Goal: Information Seeking & Learning: Learn about a topic

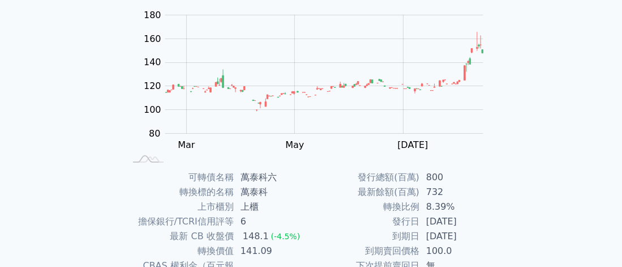
scroll to position [257, 0]
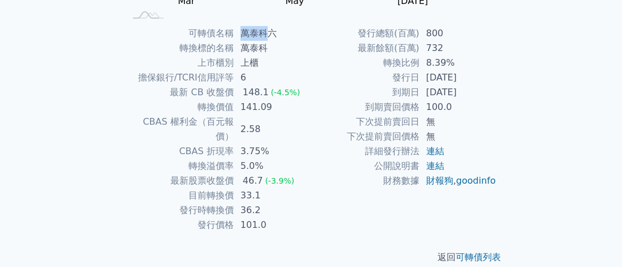
drag, startPoint x: 236, startPoint y: 33, endPoint x: 265, endPoint y: 32, distance: 29.4
click at [265, 32] on td "萬泰科六" at bounding box center [273, 33] width 78 height 15
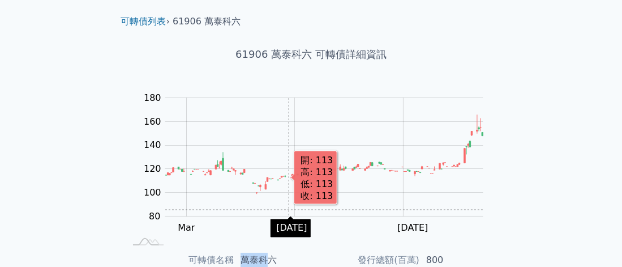
scroll to position [0, 0]
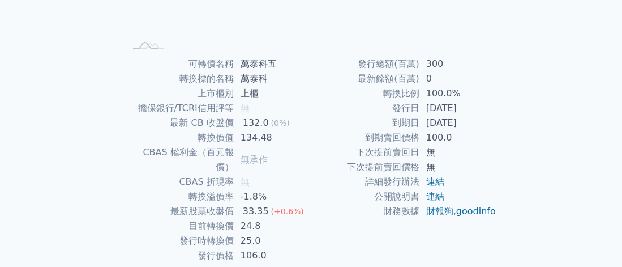
scroll to position [257, 0]
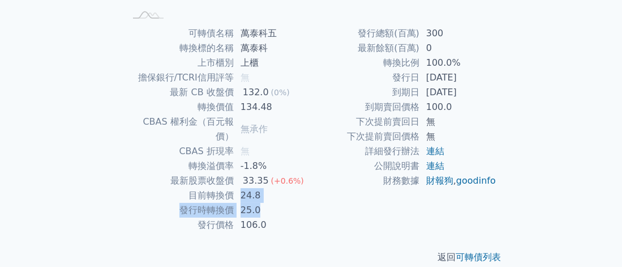
drag, startPoint x: 268, startPoint y: 195, endPoint x: 237, endPoint y: 186, distance: 33.1
click at [237, 186] on tbody "可轉債名稱 萬泰科五 轉換標的名稱 萬泰科 上市櫃別 上櫃 擔保銀行/TCRI信用評等 無 最新 CB 收盤價 132.0 (0%) 轉換價值 134.48 …" at bounding box center [219, 129] width 186 height 206
click at [375, 71] on td "發行日" at bounding box center [365, 77] width 108 height 15
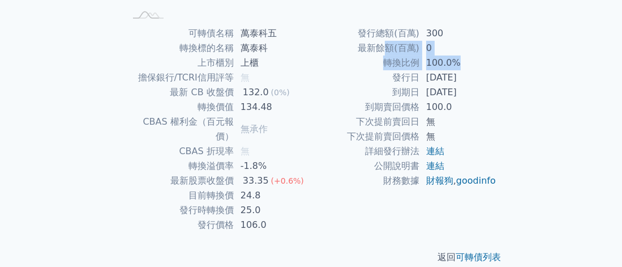
drag, startPoint x: 386, startPoint y: 54, endPoint x: 466, endPoint y: 62, distance: 80.2
click at [466, 62] on tbody "發行總額(百萬) 300 最新餘額(百萬) 0 轉換比例 100.0% 發行日 2021-09-17 到期日 2024-09-17 到期賣回價格 100.0 …" at bounding box center [404, 107] width 186 height 162
click at [467, 63] on td "100.0%" at bounding box center [458, 62] width 78 height 15
drag, startPoint x: 466, startPoint y: 63, endPoint x: 385, endPoint y: 64, distance: 81.5
click at [385, 64] on tr "轉換比例 100.0%" at bounding box center [404, 62] width 186 height 15
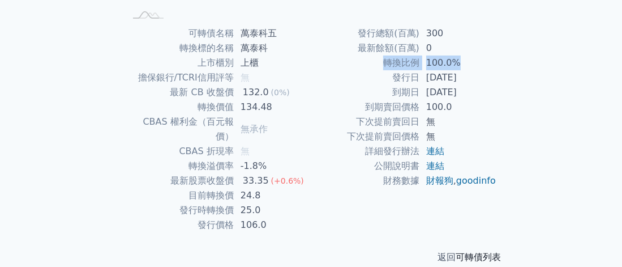
click at [475, 251] on link "可轉債列表" at bounding box center [478, 256] width 45 height 11
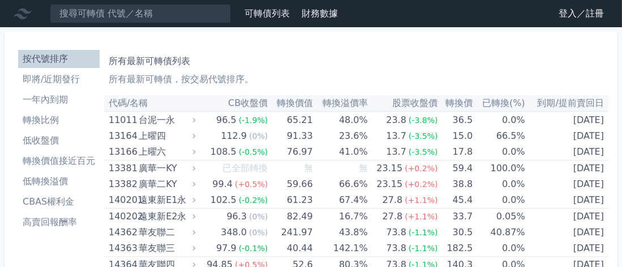
click at [563, 12] on link "登入／註冊" at bounding box center [580, 14] width 63 height 18
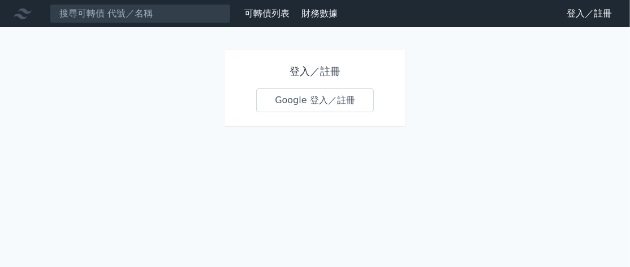
click at [314, 99] on link "Google 登入／註冊" at bounding box center [315, 100] width 118 height 24
click at [23, 14] on icon at bounding box center [23, 14] width 18 height 18
click at [307, 15] on link "財務數據" at bounding box center [320, 13] width 36 height 11
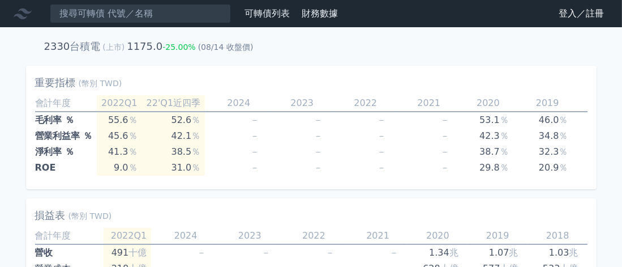
click at [29, 14] on icon at bounding box center [23, 14] width 18 height 18
drag, startPoint x: 17, startPoint y: 16, endPoint x: 31, endPoint y: 16, distance: 14.1
click at [31, 16] on icon at bounding box center [23, 14] width 18 height 18
click at [26, 13] on icon at bounding box center [23, 13] width 18 height 11
click at [29, 11] on icon at bounding box center [23, 13] width 18 height 11
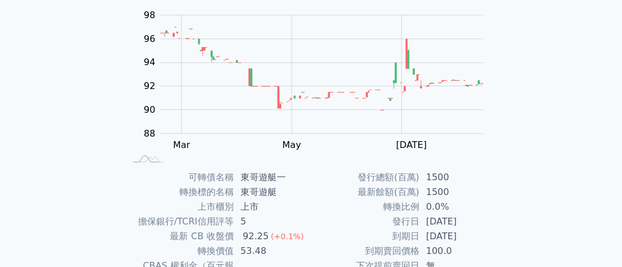
scroll to position [170, 0]
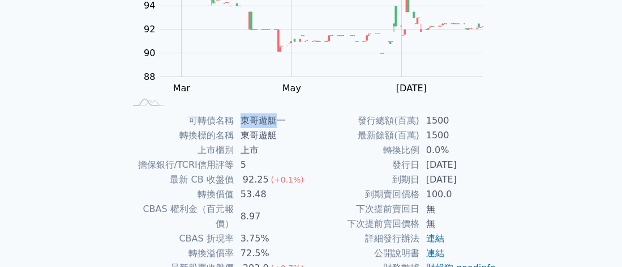
drag, startPoint x: 243, startPoint y: 115, endPoint x: 277, endPoint y: 119, distance: 33.7
click at [277, 119] on td "東哥遊艇一" at bounding box center [273, 120] width 78 height 15
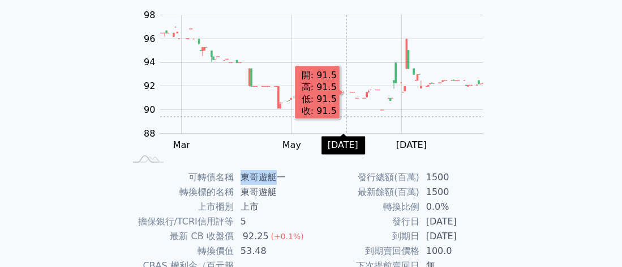
scroll to position [0, 0]
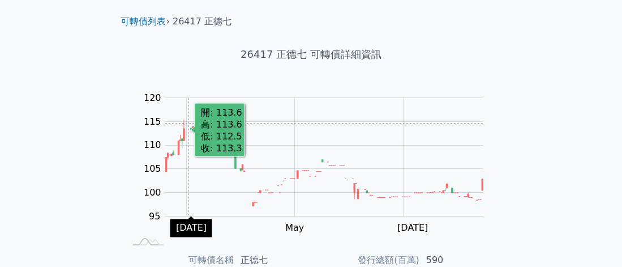
scroll to position [144, 0]
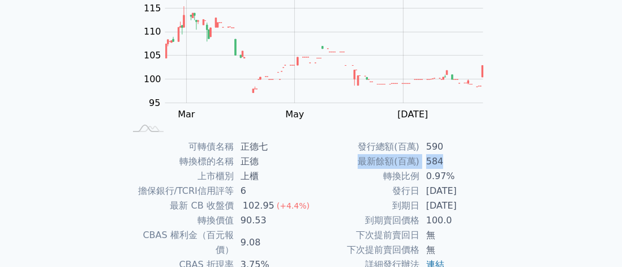
drag, startPoint x: 349, startPoint y: 160, endPoint x: 441, endPoint y: 161, distance: 92.3
click at [441, 161] on tr "最新餘額(百萬) 584" at bounding box center [404, 161] width 186 height 15
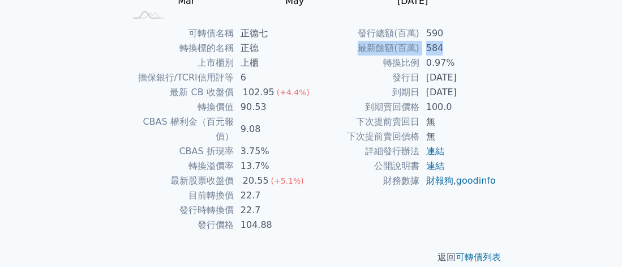
scroll to position [200, 0]
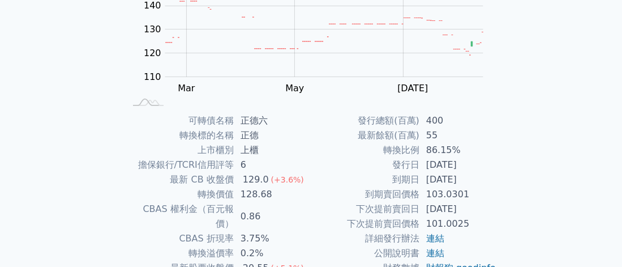
scroll to position [226, 0]
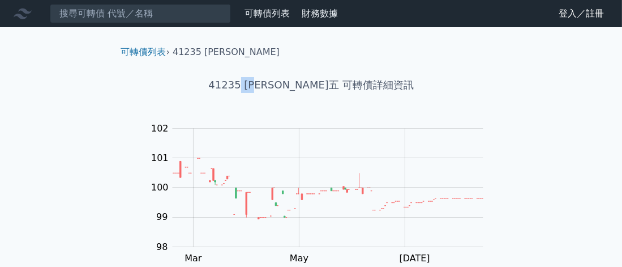
drag, startPoint x: 272, startPoint y: 85, endPoint x: 297, endPoint y: 88, distance: 25.1
click at [297, 88] on h1 "41235 晟德五 可轉債詳細資訊" at bounding box center [311, 85] width 398 height 16
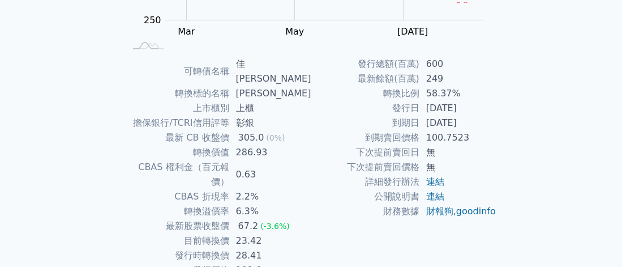
scroll to position [257, 0]
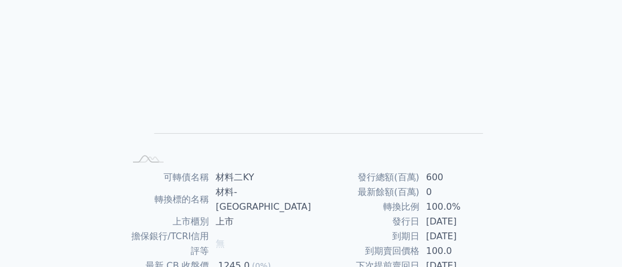
scroll to position [226, 0]
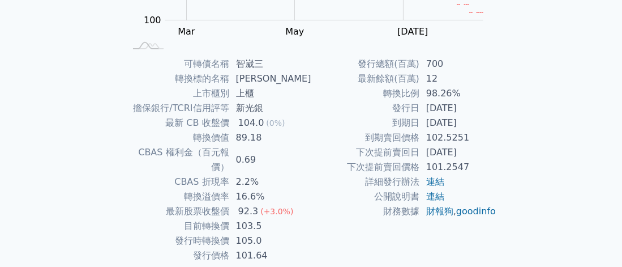
scroll to position [257, 0]
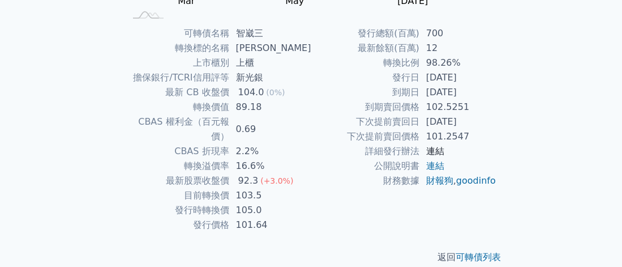
click at [433, 147] on link "連結" at bounding box center [435, 150] width 18 height 11
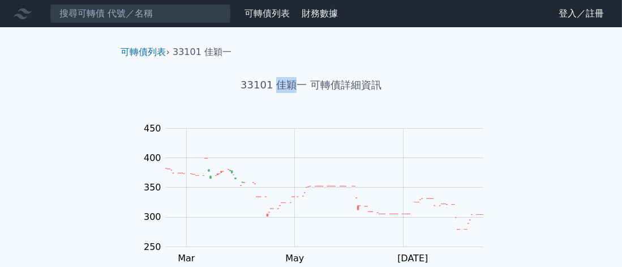
drag, startPoint x: 279, startPoint y: 85, endPoint x: 295, endPoint y: 85, distance: 15.8
click at [295, 85] on h1 "33101 佳穎一 可轉債詳細資訊" at bounding box center [311, 85] width 398 height 16
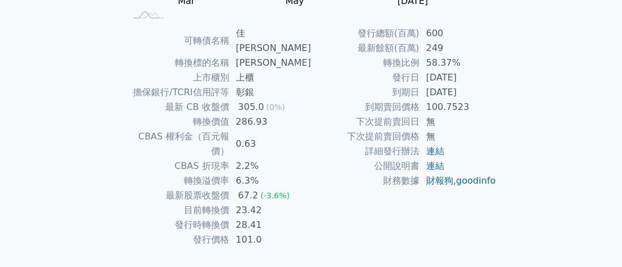
scroll to position [144, 0]
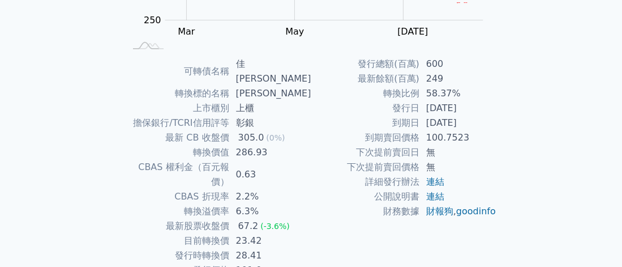
scroll to position [257, 0]
